Goal: Browse casually: Explore the website without a specific task or goal

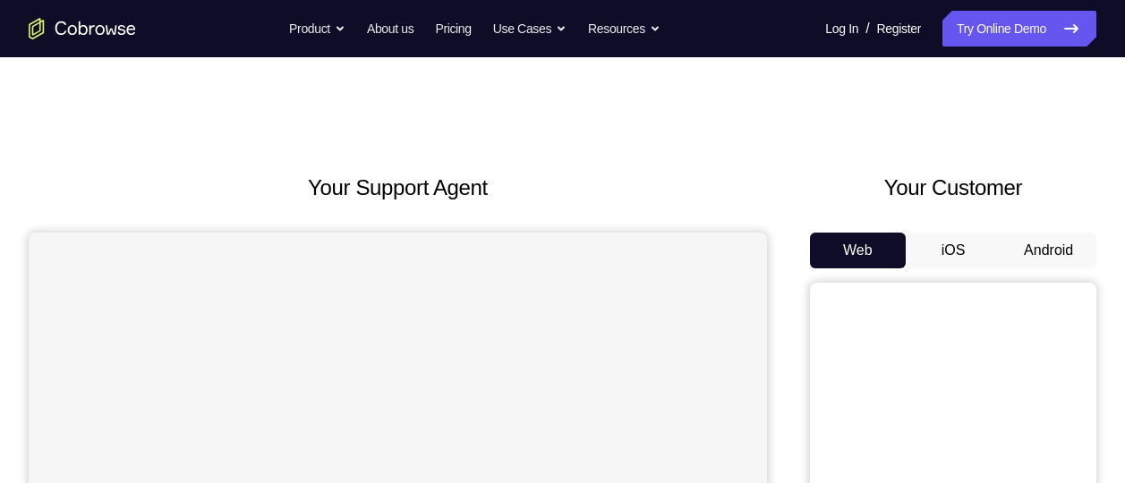
click at [1038, 244] on button "Android" at bounding box center [1049, 251] width 96 height 36
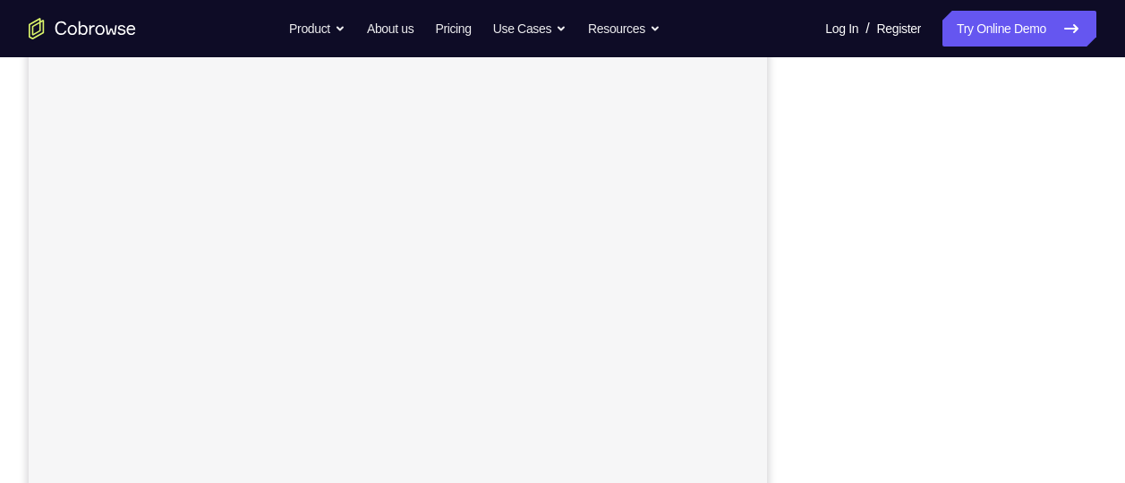
scroll to position [300, 0]
